Goal: Task Accomplishment & Management: Manage account settings

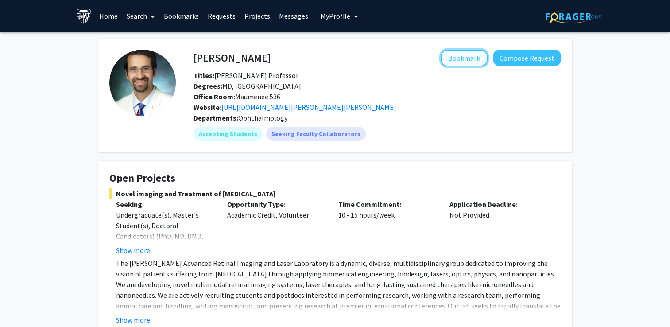
click at [466, 61] on button "Bookmark" at bounding box center [464, 58] width 47 height 17
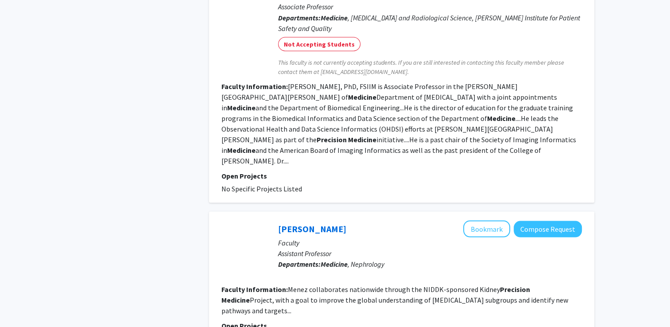
scroll to position [1703, 0]
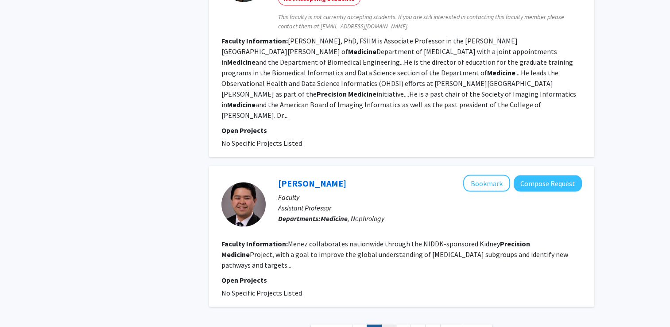
click at [390, 325] on link "3" at bounding box center [389, 333] width 15 height 16
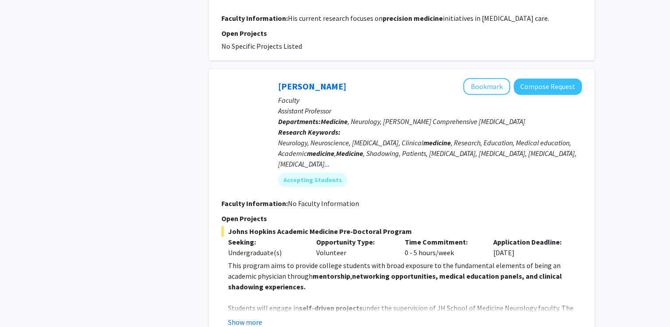
scroll to position [532, 0]
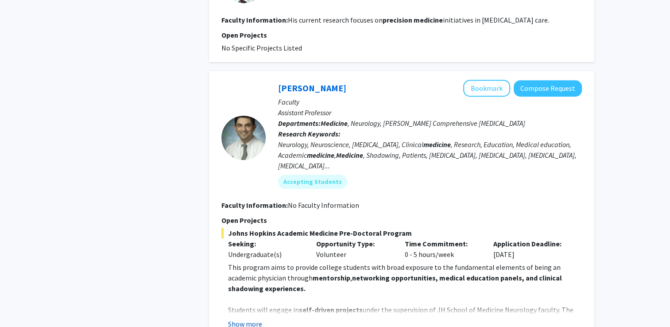
click at [253, 319] on button "Show more" at bounding box center [245, 324] width 34 height 11
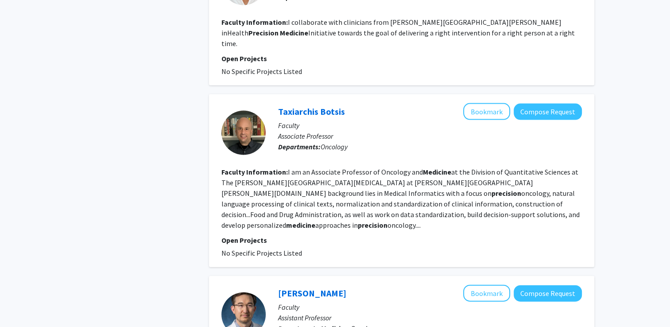
scroll to position [1906, 0]
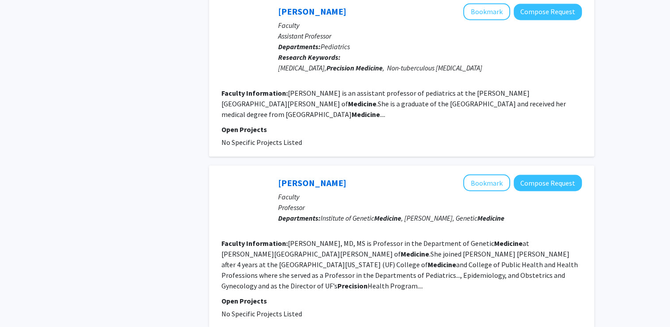
scroll to position [1549, 0]
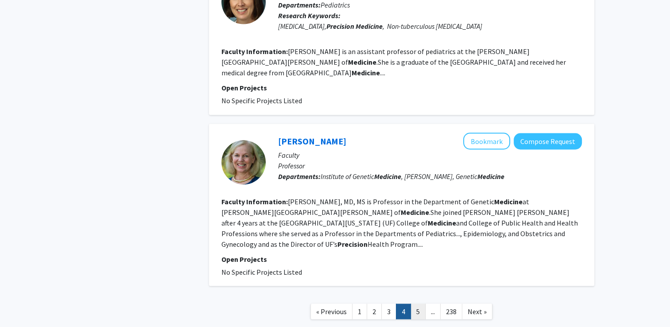
click at [417, 304] on link "5" at bounding box center [418, 312] width 15 height 16
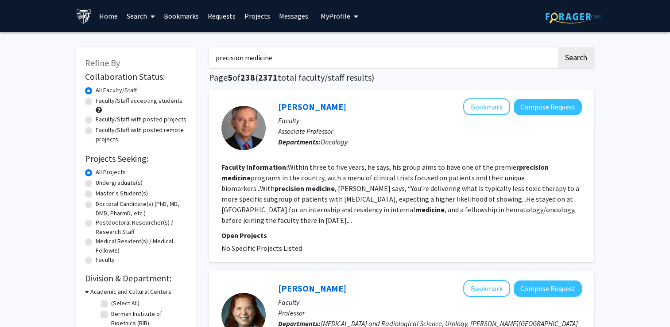
click at [187, 17] on link "Bookmarks" at bounding box center [182, 15] width 44 height 31
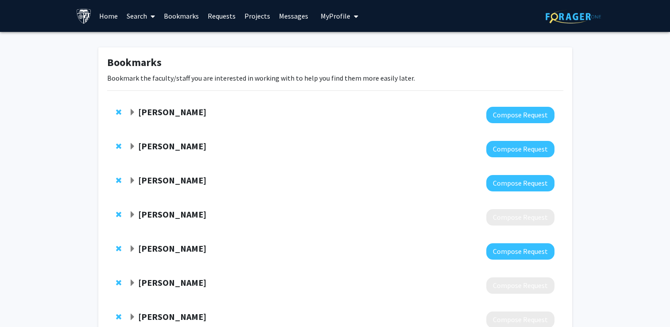
click at [132, 113] on span "Expand Robert Stevens Bookmark" at bounding box center [132, 112] width 7 height 7
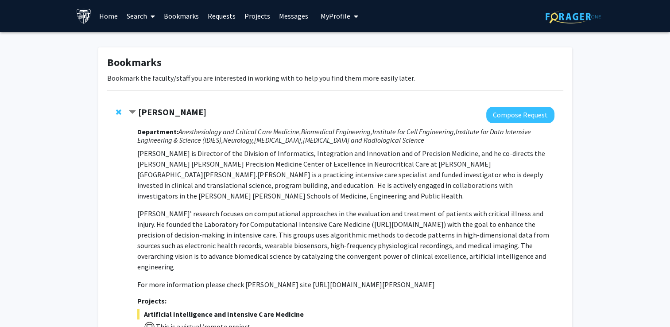
click at [132, 112] on span "Contract Robert Stevens Bookmark" at bounding box center [132, 112] width 7 height 7
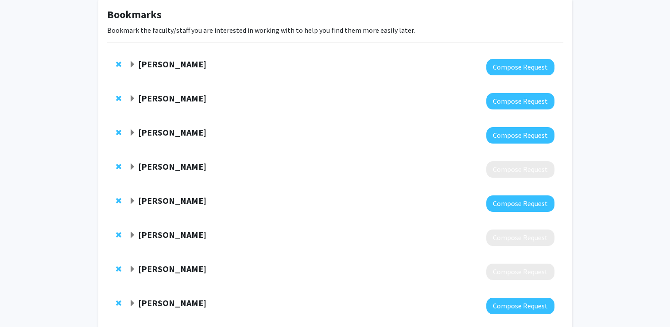
scroll to position [89, 0]
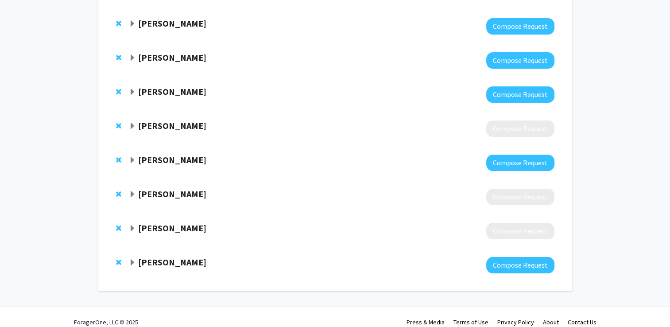
click at [132, 194] on span "Expand Casey Overby Taylor Bookmark" at bounding box center [132, 194] width 7 height 7
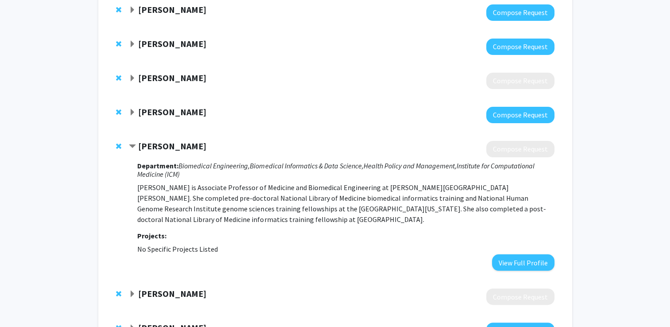
scroll to position [177, 0]
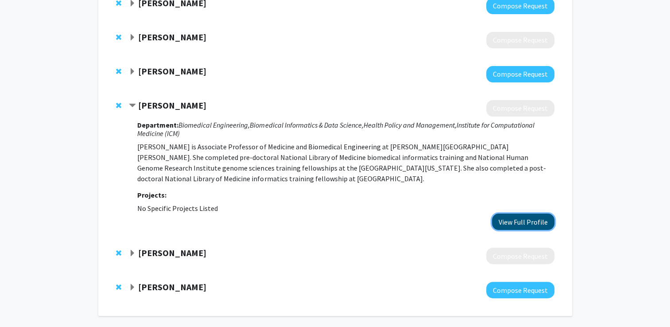
click at [509, 223] on button "View Full Profile" at bounding box center [523, 222] width 62 height 16
click at [133, 105] on span "Contract Casey Overby Taylor Bookmark" at bounding box center [132, 105] width 7 height 7
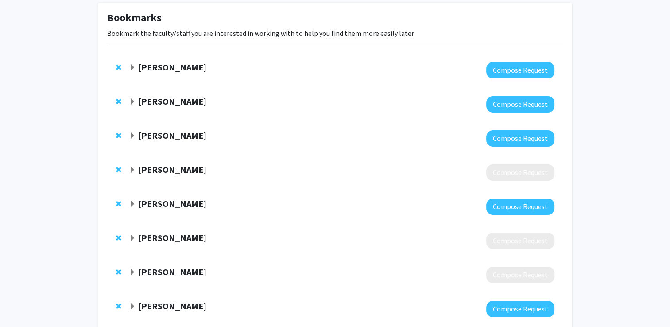
scroll to position [10, 0]
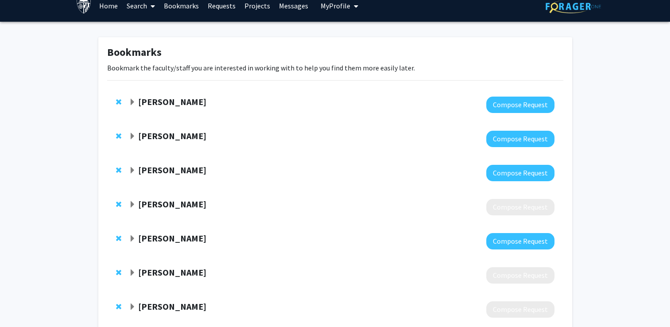
click at [132, 170] on span "Expand Andy Feinberg Bookmark" at bounding box center [132, 170] width 7 height 7
